Goal: Information Seeking & Learning: Learn about a topic

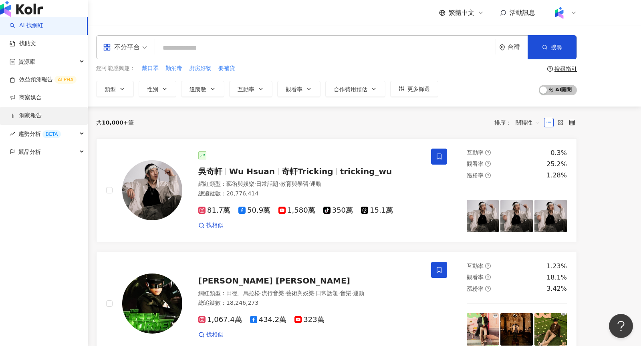
click at [34, 120] on link "洞察報告" at bounding box center [26, 116] width 32 height 8
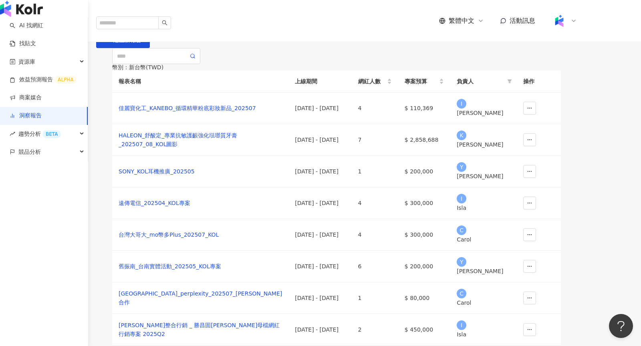
click at [40, 10] on div "button" at bounding box center [44, 8] width 88 height 17
click at [29, 17] on img "button" at bounding box center [21, 9] width 43 height 16
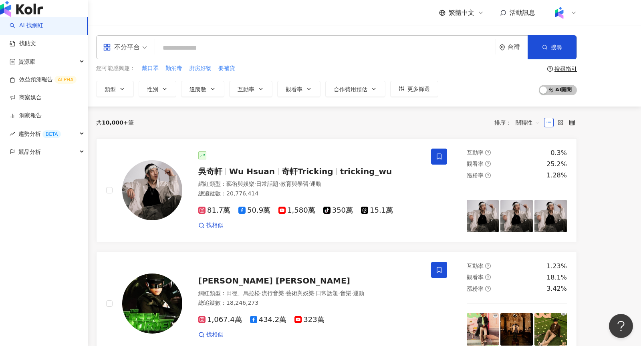
click at [10, 17] on img "button" at bounding box center [21, 9] width 43 height 16
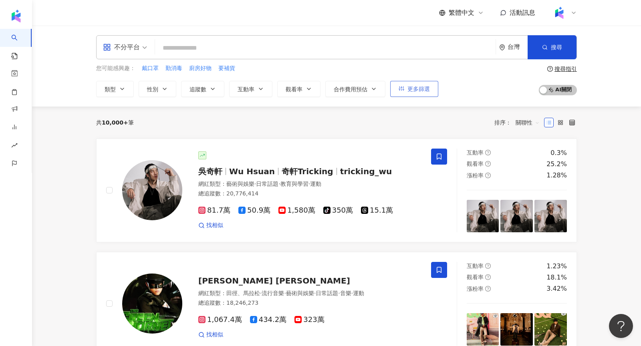
click at [427, 91] on span "更多篩選" at bounding box center [419, 89] width 22 height 6
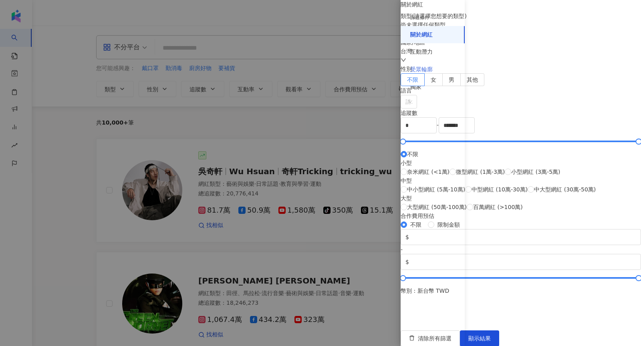
click at [410, 73] on div "受眾輪廓" at bounding box center [433, 70] width 64 height 18
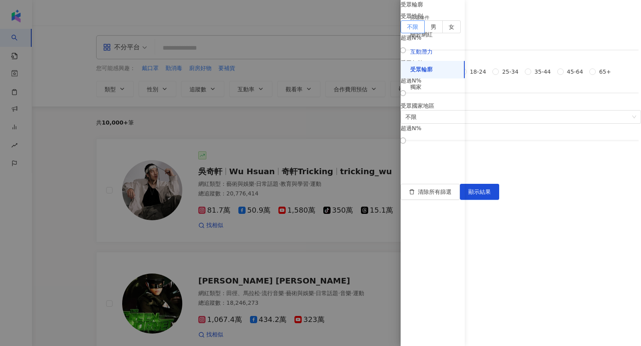
click at [420, 54] on div "互動潛力" at bounding box center [421, 52] width 22 height 8
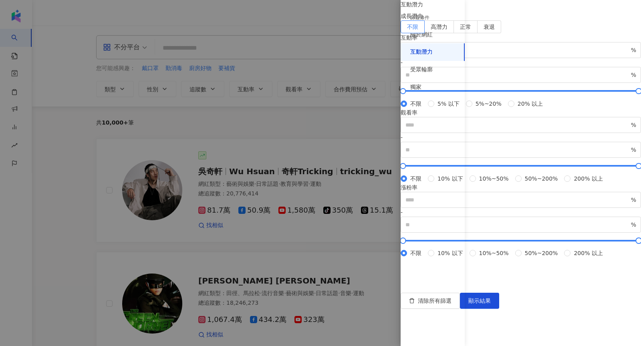
click at [345, 123] on div at bounding box center [320, 173] width 641 height 346
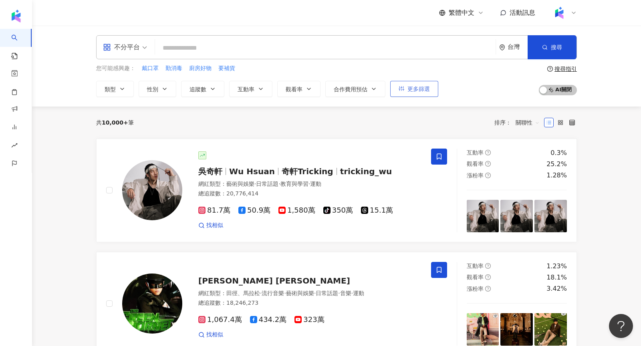
click at [398, 96] on button "更多篩選" at bounding box center [414, 89] width 48 height 16
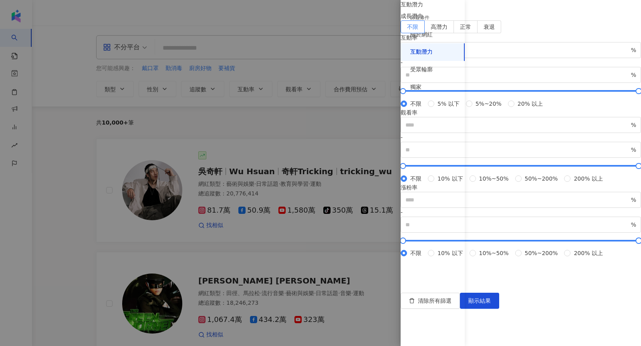
scroll to position [204, 0]
click at [507, 196] on input "number" at bounding box center [518, 200] width 224 height 9
click at [350, 117] on div at bounding box center [320, 173] width 641 height 346
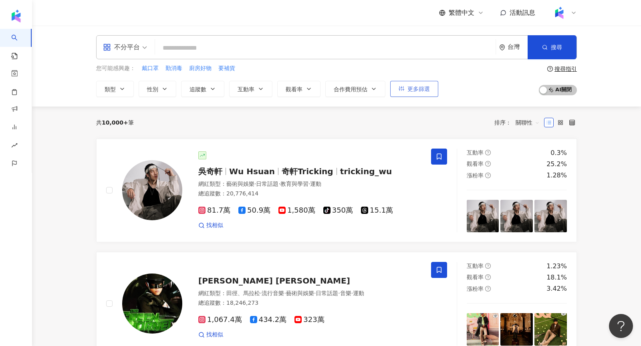
click at [417, 93] on button "更多篩選" at bounding box center [414, 89] width 48 height 16
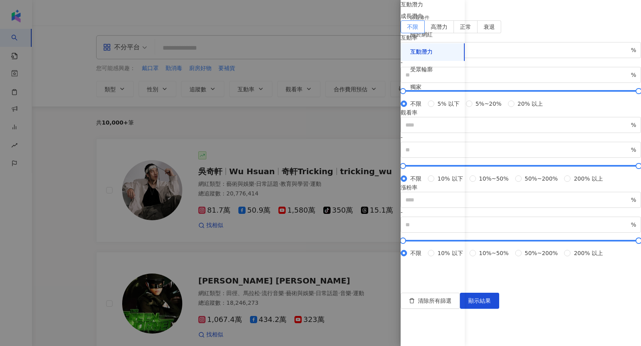
click at [321, 116] on div at bounding box center [320, 173] width 641 height 346
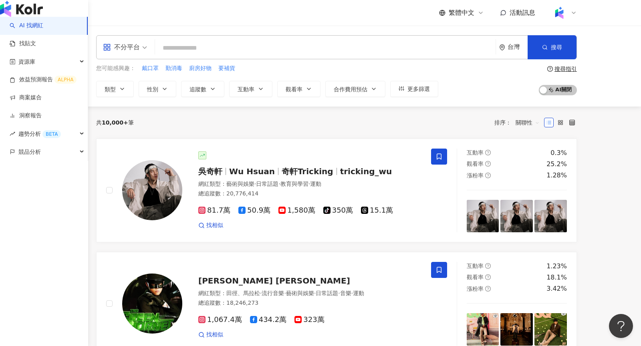
click at [20, 15] on img "button" at bounding box center [21, 9] width 43 height 16
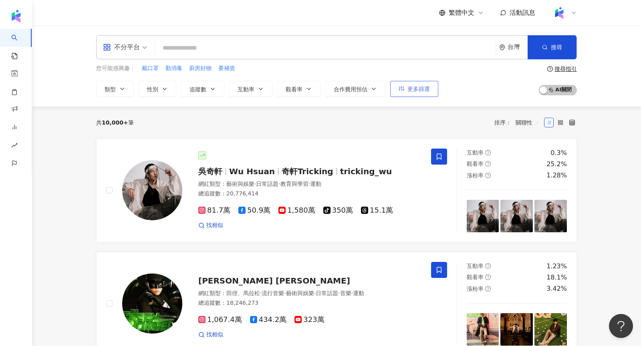
click at [427, 86] on span "更多篩選" at bounding box center [419, 89] width 22 height 6
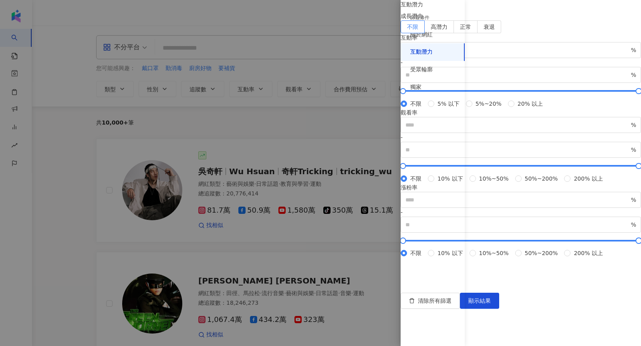
click at [308, 104] on div at bounding box center [320, 173] width 641 height 346
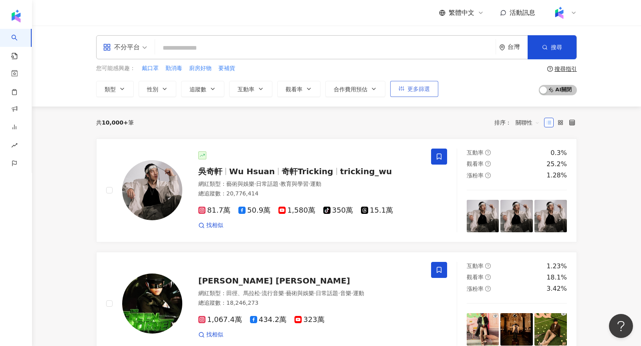
click at [412, 90] on span "更多篩選" at bounding box center [419, 89] width 22 height 6
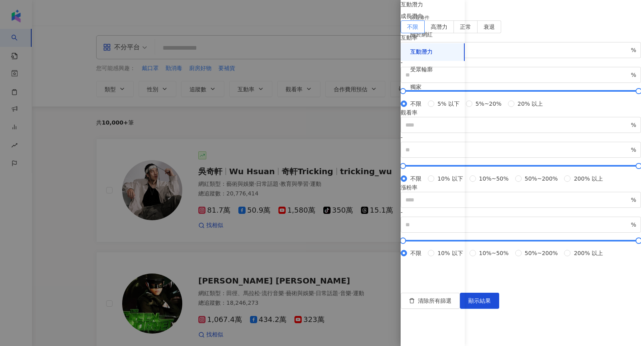
click at [308, 105] on div at bounding box center [320, 173] width 641 height 346
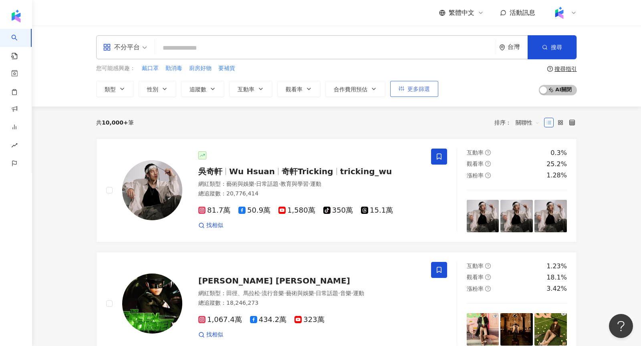
click at [425, 86] on span "更多篩選" at bounding box center [419, 89] width 22 height 6
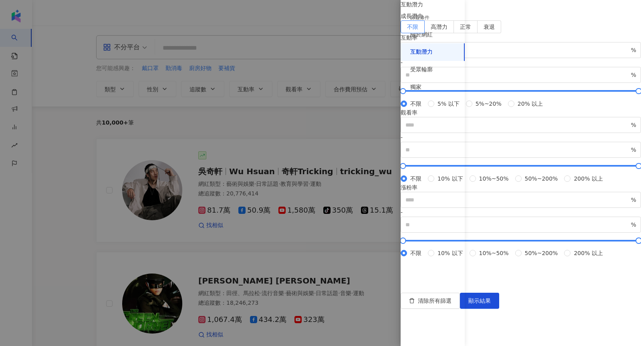
click at [319, 133] on div at bounding box center [320, 173] width 641 height 346
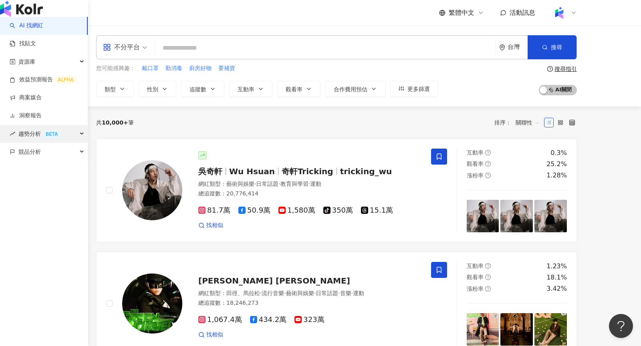
click at [30, 143] on span "趨勢分析 BETA" at bounding box center [39, 134] width 42 height 18
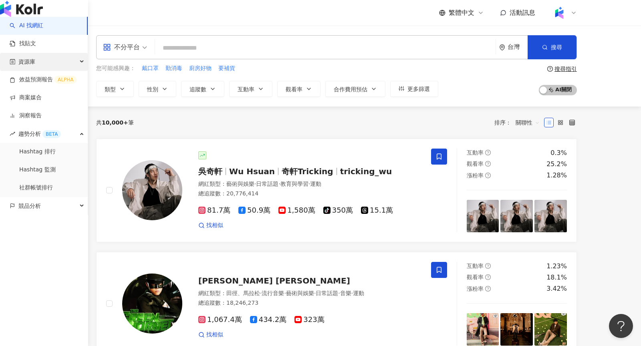
click at [29, 71] on span "資源庫" at bounding box center [26, 62] width 17 height 18
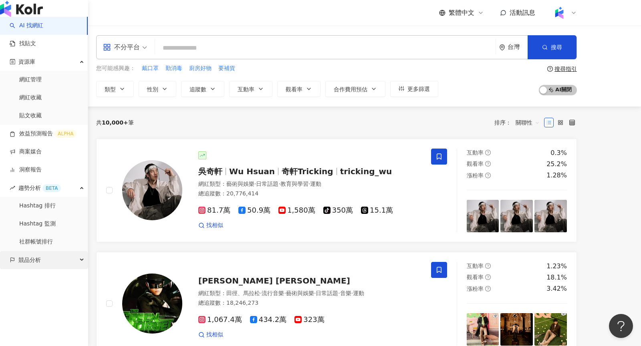
click at [33, 269] on span "競品分析" at bounding box center [29, 260] width 22 height 18
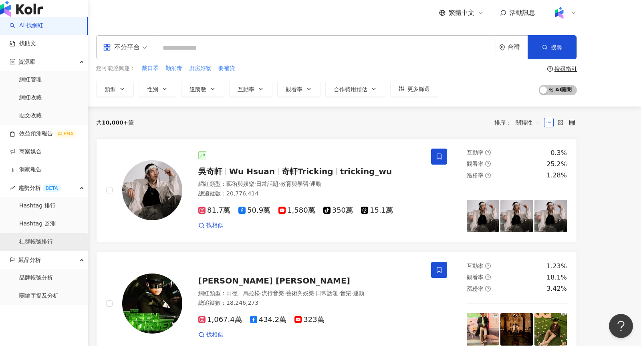
click at [39, 246] on link "社群帳號排行" at bounding box center [36, 242] width 34 height 8
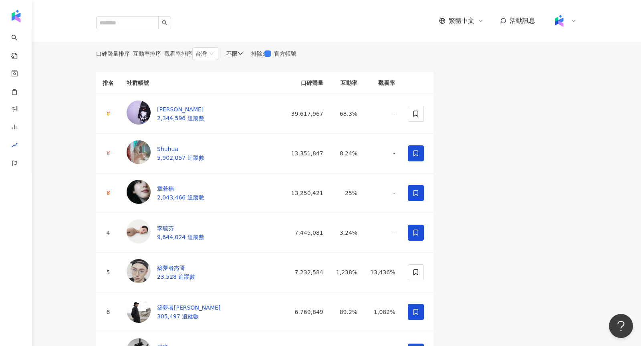
drag, startPoint x: 134, startPoint y: 67, endPoint x: 160, endPoint y: 67, distance: 25.6
click at [161, 42] on p "最後更新日期 ： [DATE]" at bounding box center [130, 38] width 69 height 6
click at [243, 57] on div "不限" at bounding box center [234, 53] width 17 height 6
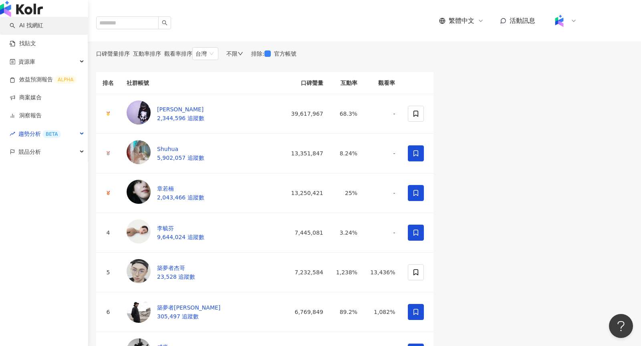
click at [34, 30] on link "AI 找網紅" at bounding box center [27, 26] width 34 height 8
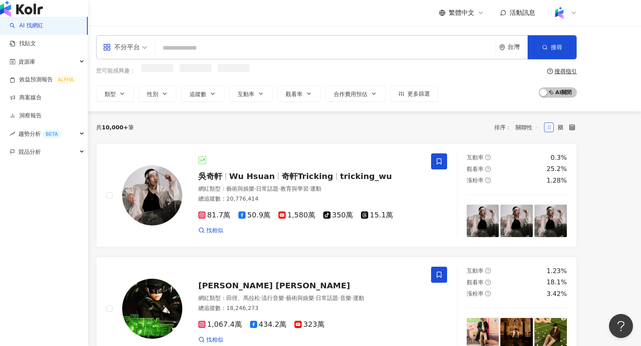
click at [30, 14] on img "button" at bounding box center [21, 9] width 43 height 16
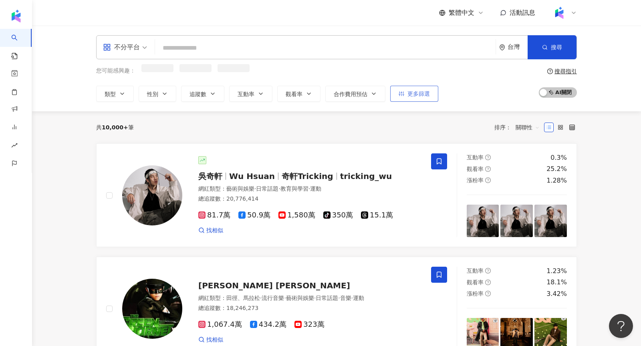
click at [421, 91] on span "更多篩選" at bounding box center [419, 94] width 22 height 6
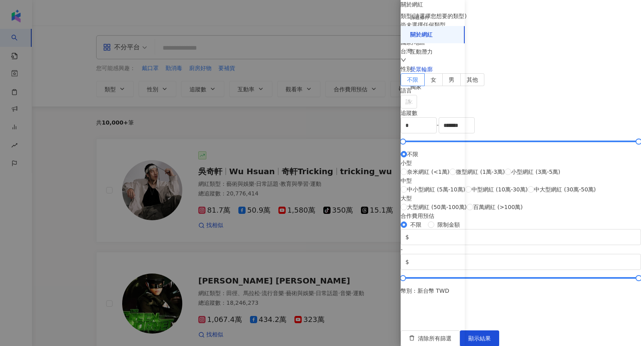
click at [413, 72] on div "受眾輪廓" at bounding box center [421, 70] width 22 height 8
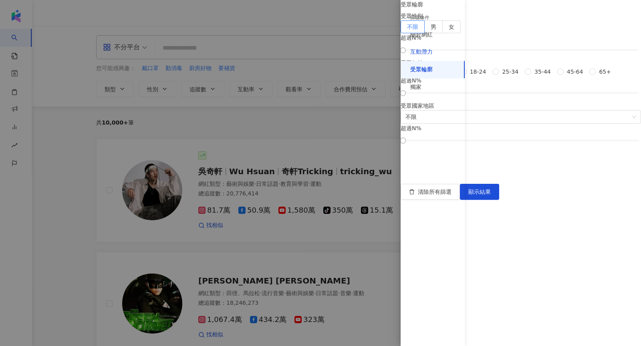
click at [413, 56] on div "互動潛力" at bounding box center [421, 52] width 22 height 8
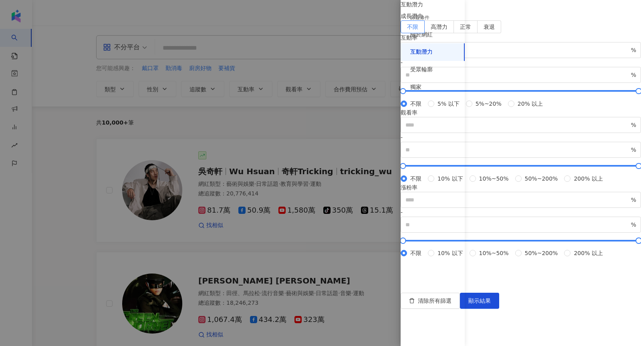
scroll to position [34, 0]
click at [509, 129] on input "number" at bounding box center [518, 125] width 224 height 9
click at [491, 196] on input "number" at bounding box center [518, 200] width 224 height 9
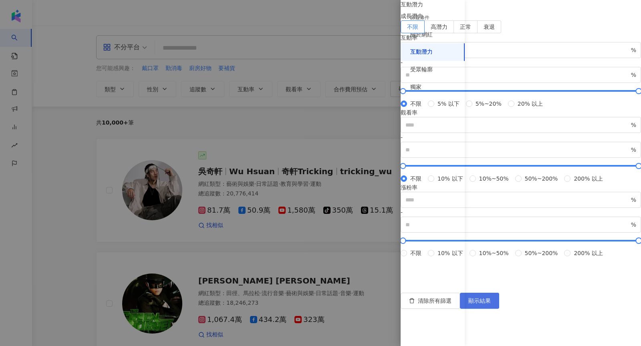
click at [491, 304] on span "顯示結果" at bounding box center [479, 301] width 22 height 6
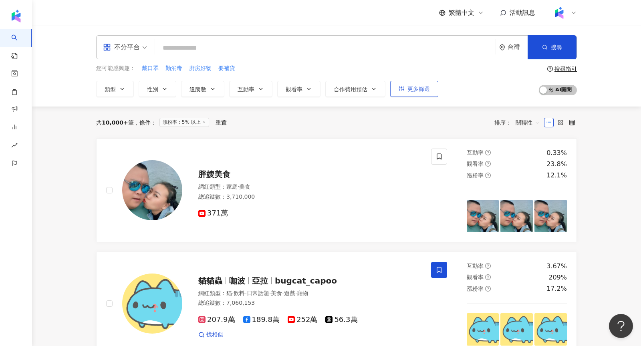
click at [416, 93] on button "更多篩選" at bounding box center [414, 89] width 48 height 16
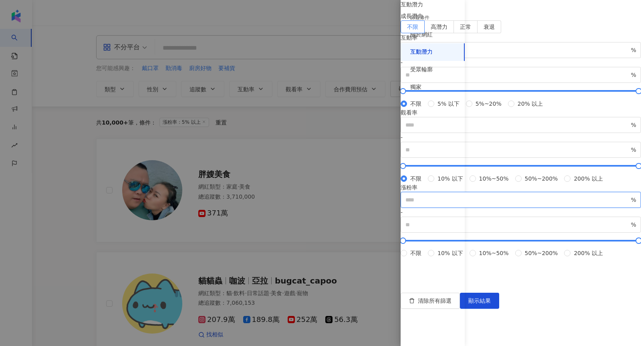
drag, startPoint x: 501, startPoint y: 184, endPoint x: 448, endPoint y: 183, distance: 52.5
click at [448, 183] on div "篩選條件 關於網紅 互動潛力 受眾輪廓 獨家 關於網紅 類型 ( 請選擇您想要的類型 ) 尚未選擇任何類型 國家/地區 台灣 性別 不限 女 男 其他 語言 …" at bounding box center [521, 146] width 240 height 293
type input "**"
click at [491, 304] on span "顯示結果" at bounding box center [479, 301] width 22 height 6
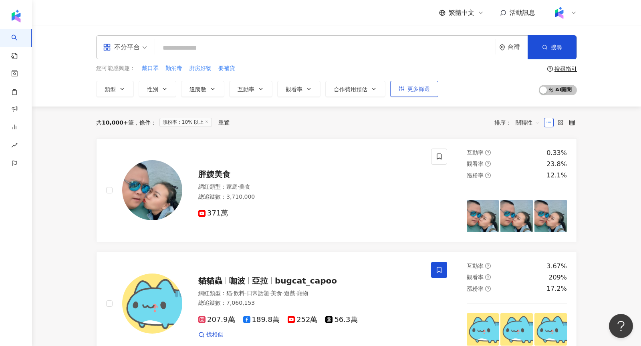
click at [408, 90] on span "更多篩選" at bounding box center [419, 89] width 22 height 6
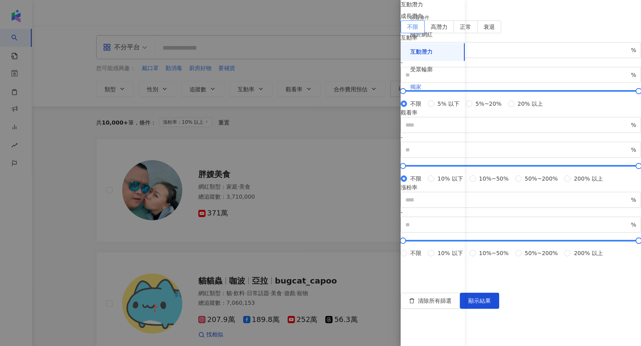
click at [425, 93] on div "獨家" at bounding box center [433, 88] width 64 height 18
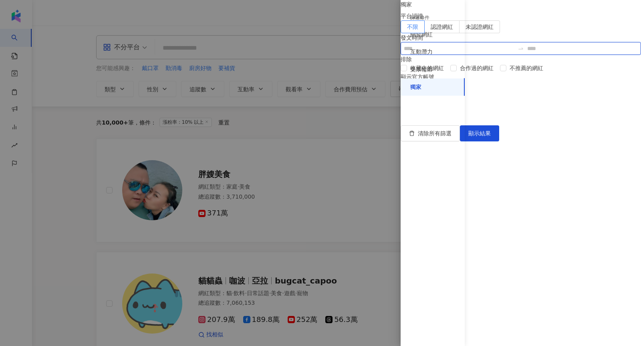
click at [497, 53] on input at bounding box center [459, 48] width 111 height 9
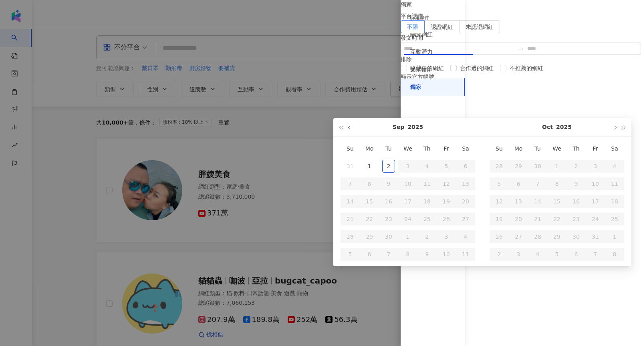
click at [352, 128] on button "button" at bounding box center [349, 127] width 9 height 18
type input "**********"
click at [366, 239] on div "25" at bounding box center [369, 236] width 13 height 13
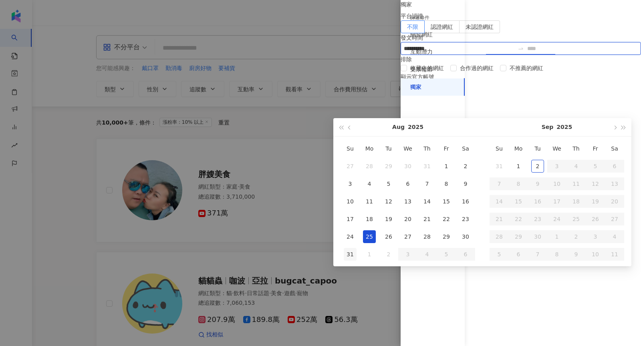
type input "**********"
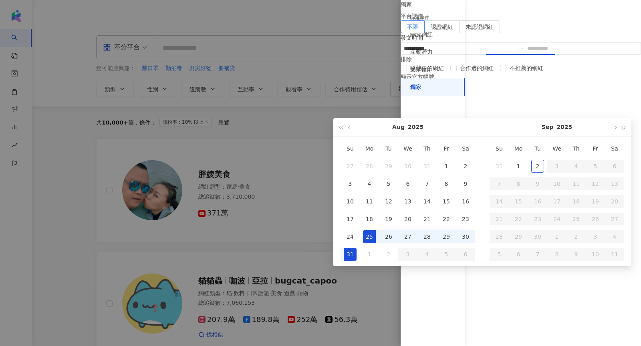
click at [355, 251] on div "31" at bounding box center [350, 254] width 13 height 13
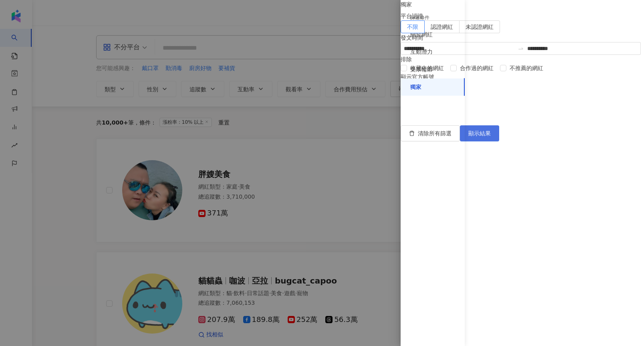
click at [491, 137] on span "顯示結果" at bounding box center [479, 133] width 22 height 6
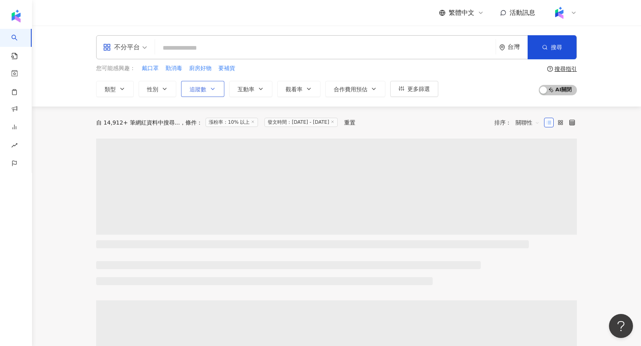
click at [199, 81] on button "追蹤數" at bounding box center [202, 89] width 43 height 16
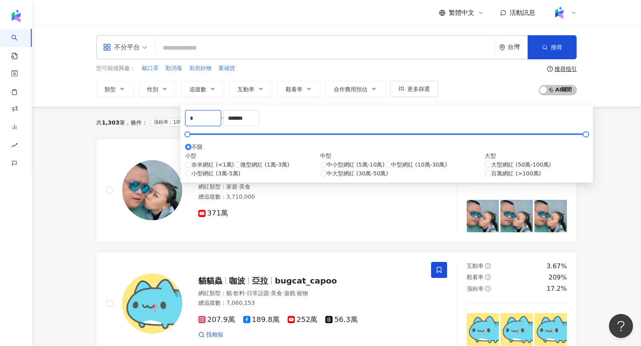
drag, startPoint x: 209, startPoint y: 122, endPoint x: 154, endPoint y: 121, distance: 54.5
type input "****"
drag, startPoint x: 462, startPoint y: 100, endPoint x: 448, endPoint y: 113, distance: 18.4
click at [462, 101] on div "不分平台 台灣 搜尋 您可能感興趣： 戴口罩 勤消毒 廚房好物 要補貨 類型 性別 追蹤數 互動率 觀看率 合作費用預估 更多篩選 篩選條件 關於網紅 互動潛…" at bounding box center [336, 66] width 609 height 81
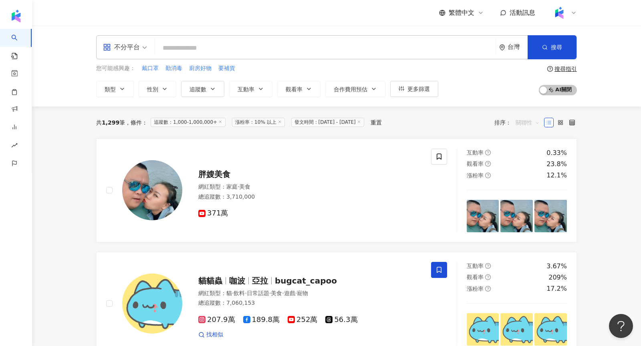
click at [527, 121] on span "關聯性" at bounding box center [528, 122] width 24 height 13
click at [519, 149] on div "追蹤數" at bounding box center [528, 152] width 20 height 9
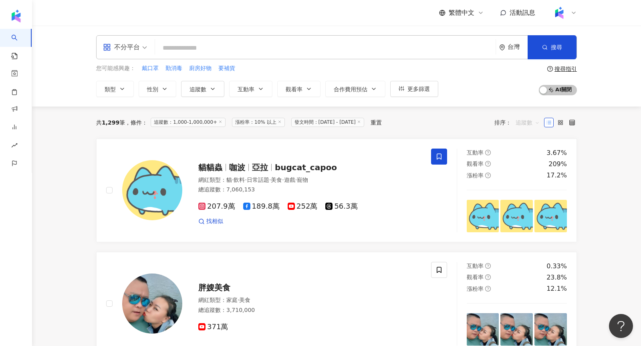
click at [522, 119] on span "追蹤數" at bounding box center [528, 122] width 24 height 13
click at [456, 119] on div "共 1,299 筆 條件 ： 追蹤數：1,000-1,000,000+ 漲粉率：10% 以上 發文時間：[DATE] - [DATE] 重置 排序： 追蹤數" at bounding box center [336, 122] width 481 height 13
click at [132, 46] on div "不分平台" at bounding box center [121, 47] width 37 height 13
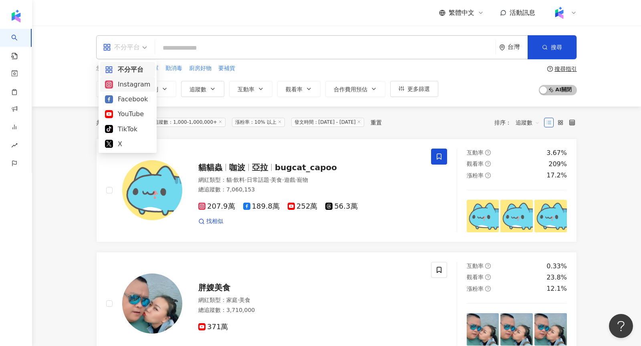
click at [134, 85] on div "Instagram" at bounding box center [127, 84] width 45 height 10
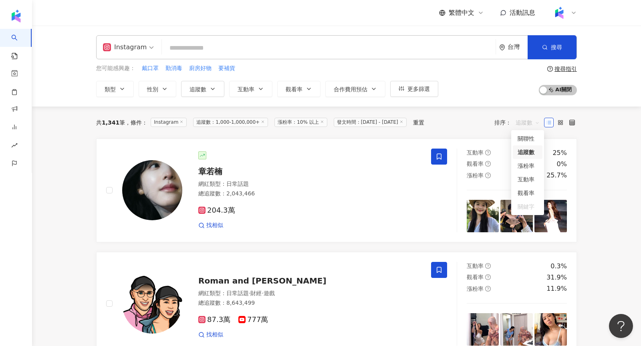
click at [521, 121] on span "追蹤數" at bounding box center [528, 122] width 24 height 13
click at [488, 109] on div "共 1,341 筆 條件 ： Instagram 追蹤數：1,000-1,000,000+ 漲粉率：10% 以上 發文時間：[DATE] - [DATE] 重…" at bounding box center [336, 123] width 481 height 32
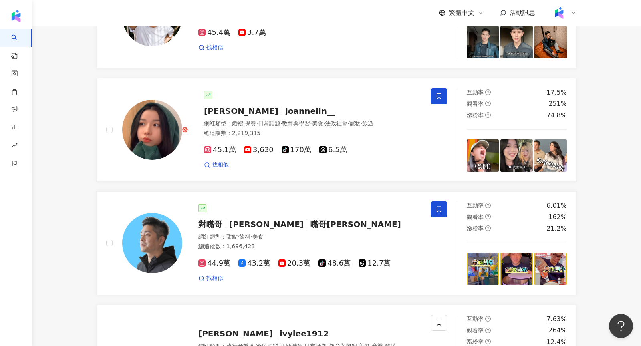
scroll to position [1321, 0]
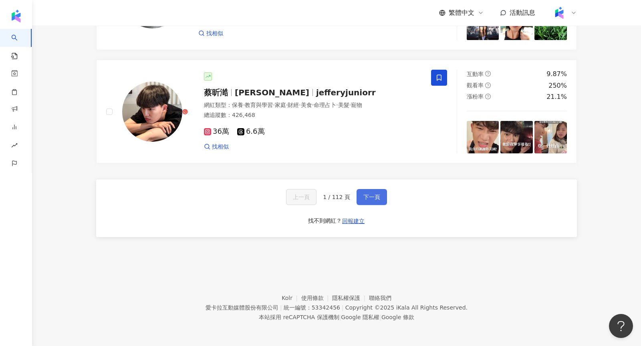
click at [359, 203] on button "下一頁" at bounding box center [372, 197] width 30 height 16
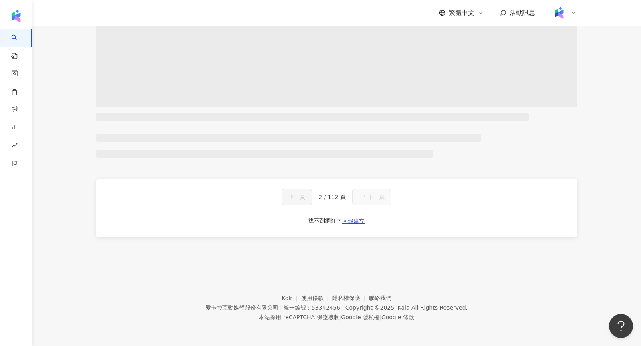
scroll to position [0, 0]
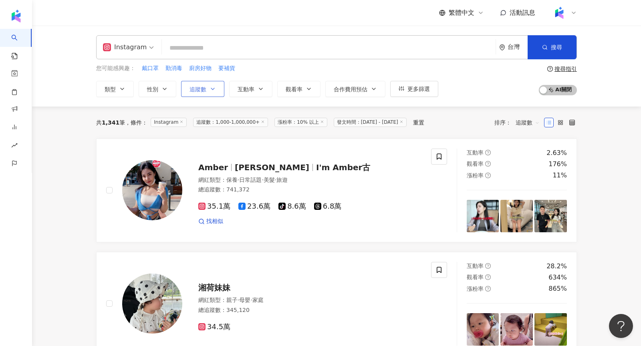
click at [197, 89] on span "追蹤數" at bounding box center [198, 89] width 17 height 6
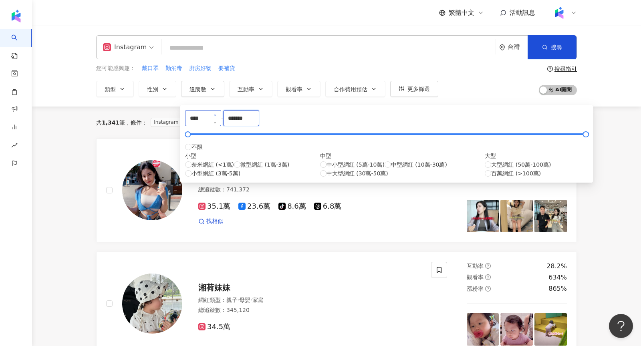
drag, startPoint x: 334, startPoint y: 123, endPoint x: 277, endPoint y: 121, distance: 56.5
click at [277, 121] on div "**** - ******* 不限 小型 奈米網紅 (<1萬) 微型網紅 (1萬-3萬) 小型網紅 (3萬-5萬) 中型 中小型網紅 (5萬-10萬) 中型網…" at bounding box center [386, 144] width 403 height 68
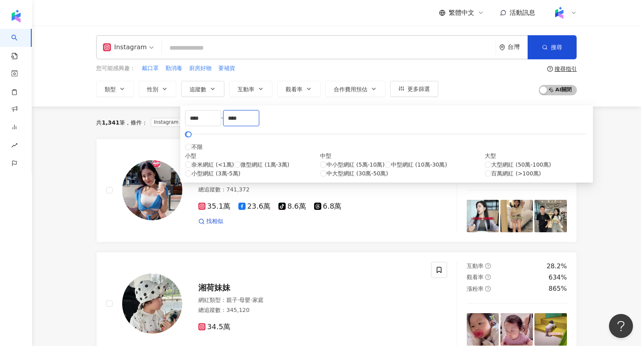
type input "****"
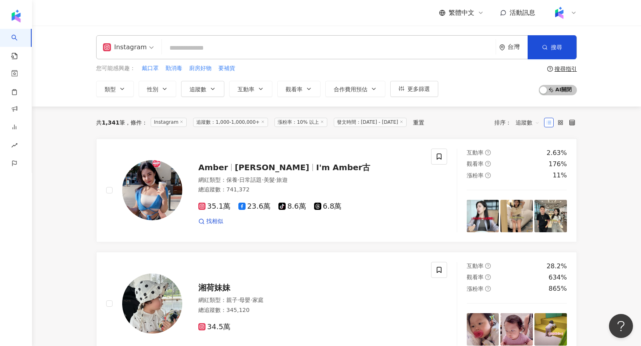
click at [363, 59] on div "Instagram 台灣 搜尋" at bounding box center [336, 47] width 481 height 24
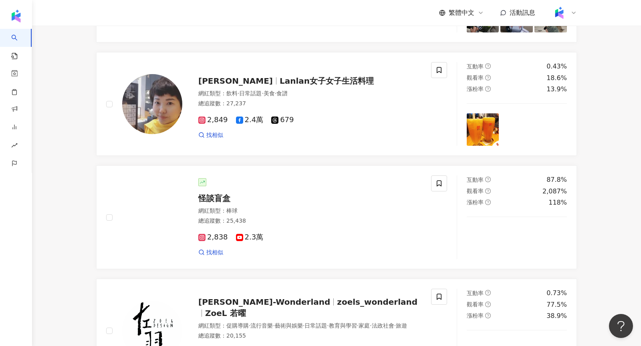
scroll to position [871, 0]
